Goal: Transaction & Acquisition: Register for event/course

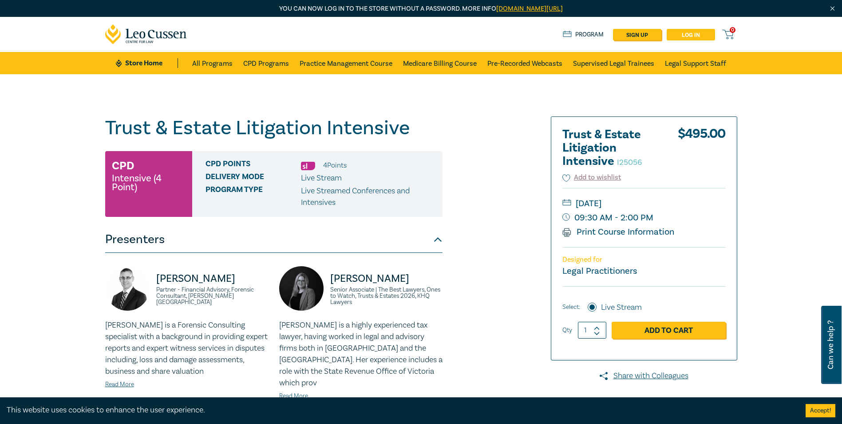
click at [681, 33] on link "Log in" at bounding box center [691, 35] width 48 height 12
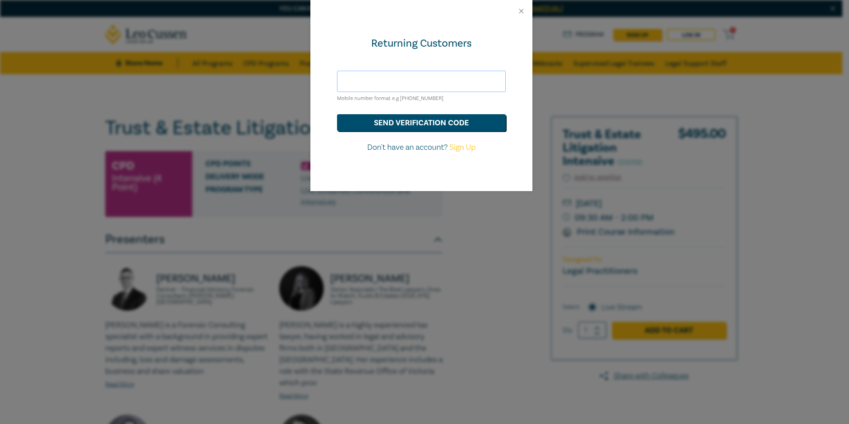
click at [378, 80] on input "text" at bounding box center [421, 81] width 169 height 21
click at [517, 91] on div "Returning Customers Mobile number format e.g [PHONE_NUMBER] send verification c…" at bounding box center [421, 106] width 222 height 169
click at [366, 81] on input "text" at bounding box center [421, 81] width 169 height 21
click at [379, 118] on button "send verification code" at bounding box center [421, 122] width 169 height 17
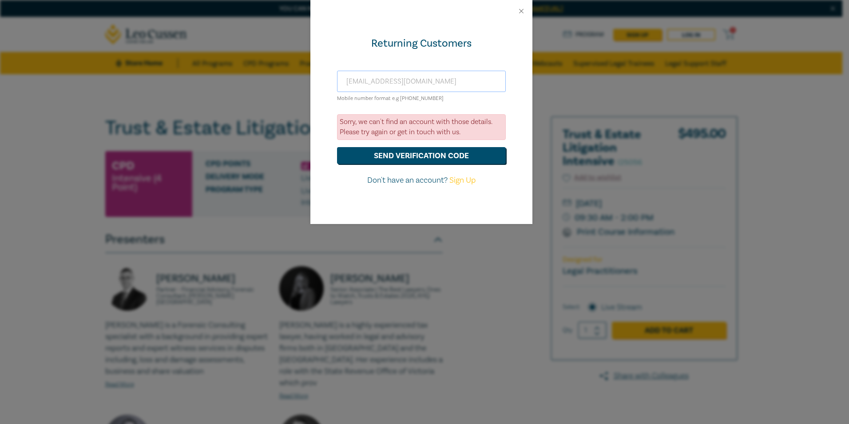
drag, startPoint x: 444, startPoint y: 81, endPoint x: 338, endPoint y: 89, distance: 106.0
click at [334, 86] on div "Returning Customers [EMAIL_ADDRESS][DOMAIN_NAME] Mobile number format e.g [PHON…" at bounding box center [421, 123] width 222 height 202
type input "[PERSON_NAME][EMAIL_ADDRESS][DOMAIN_NAME]"
click at [390, 148] on button "send verification code" at bounding box center [421, 155] width 169 height 17
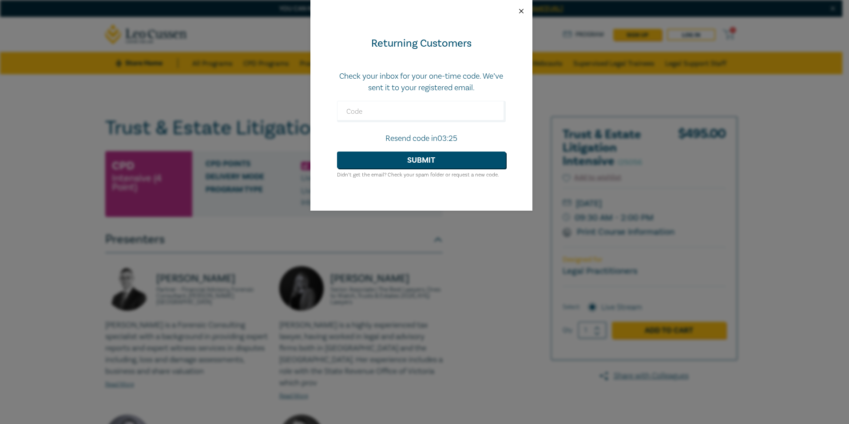
drag, startPoint x: 525, startPoint y: 12, endPoint x: 533, endPoint y: 8, distance: 9.6
click at [525, 11] on button "Close" at bounding box center [521, 11] width 8 height 8
